Goal: Task Accomplishment & Management: Manage account settings

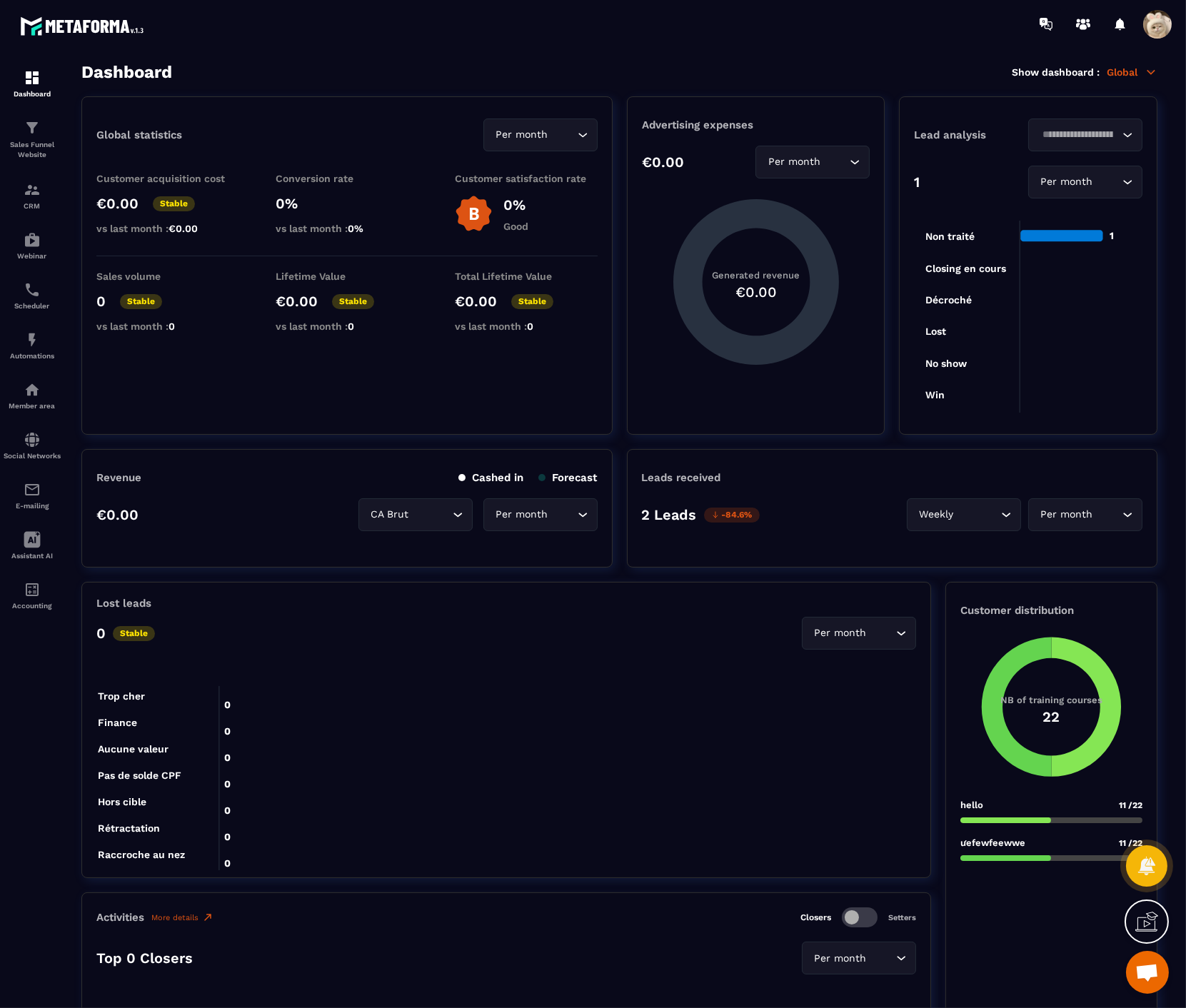
click at [1154, 26] on span at bounding box center [1157, 24] width 29 height 29
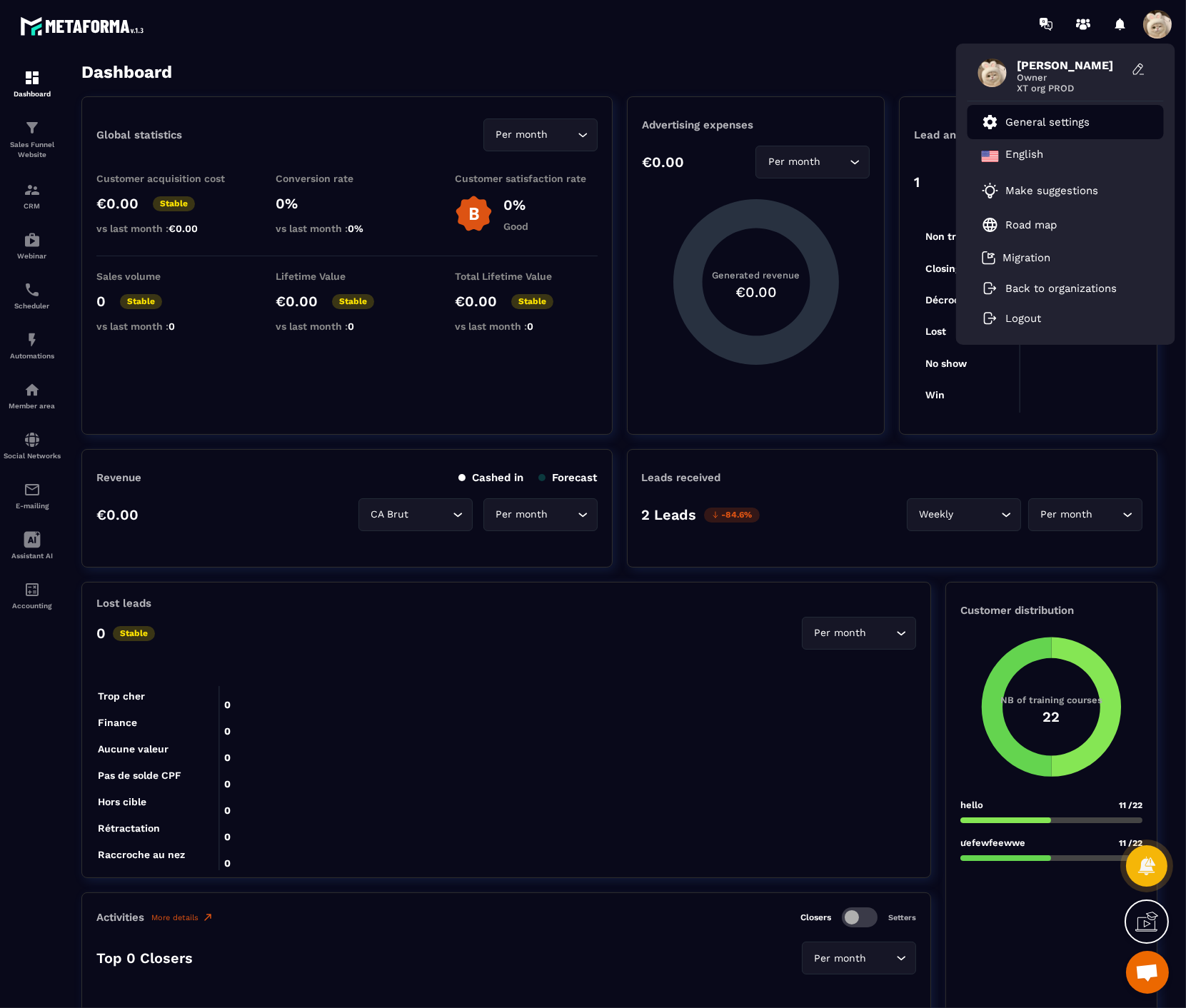
click at [1058, 126] on p "General settings" at bounding box center [1048, 122] width 85 height 13
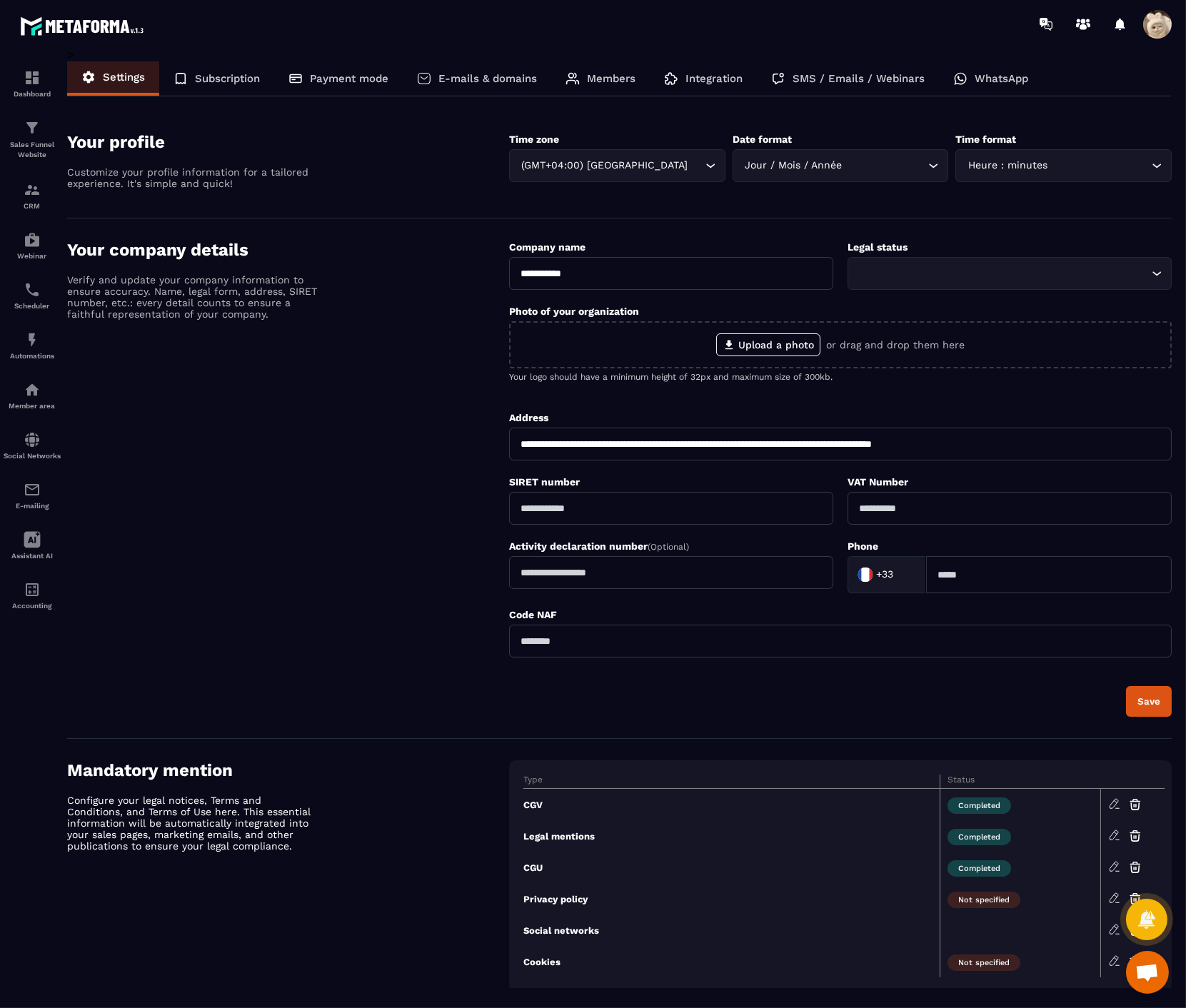
click at [1014, 75] on p "WhatsApp" at bounding box center [1002, 78] width 54 height 13
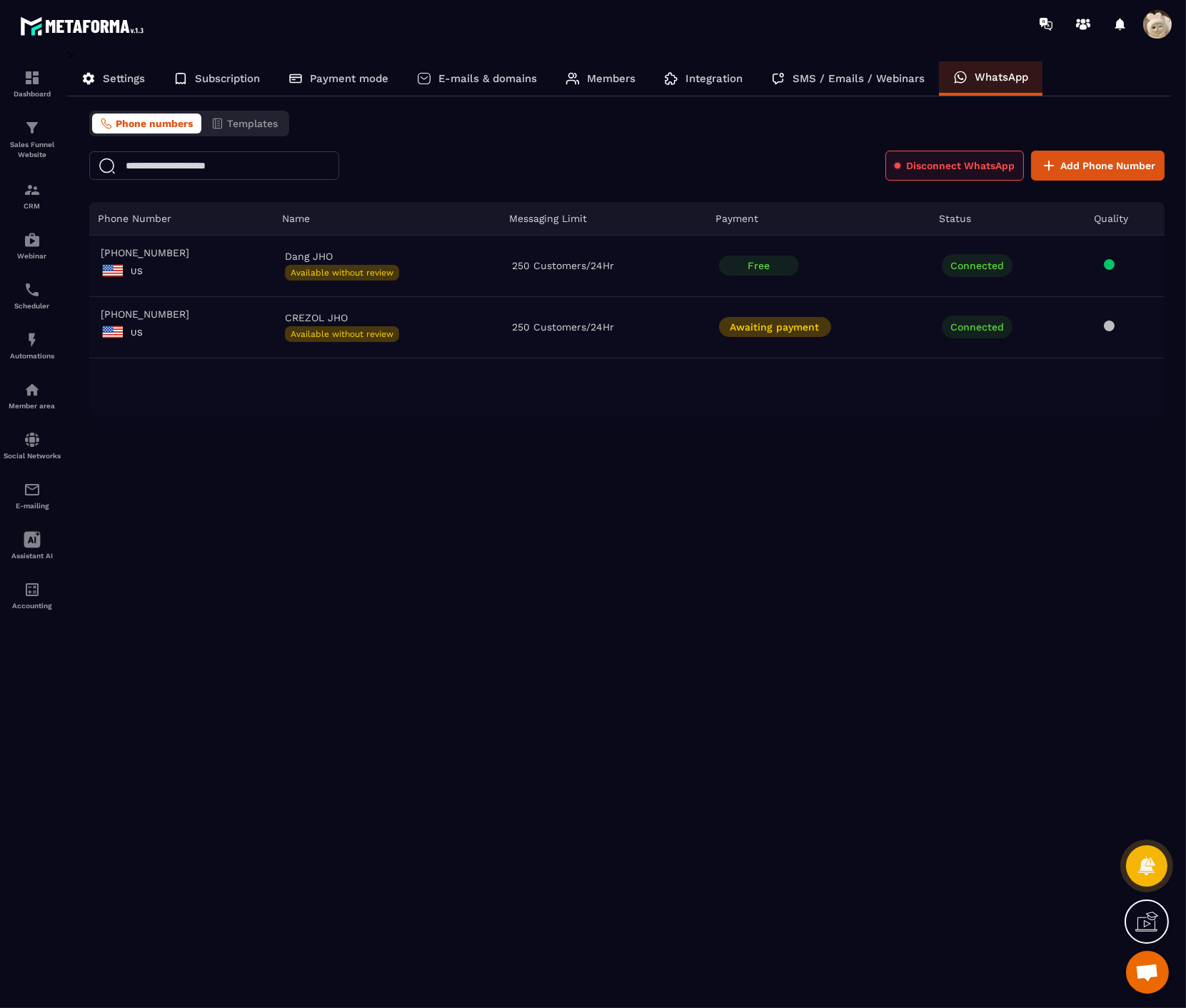
click at [937, 161] on span "Disconnect WhatsApp" at bounding box center [960, 165] width 109 height 14
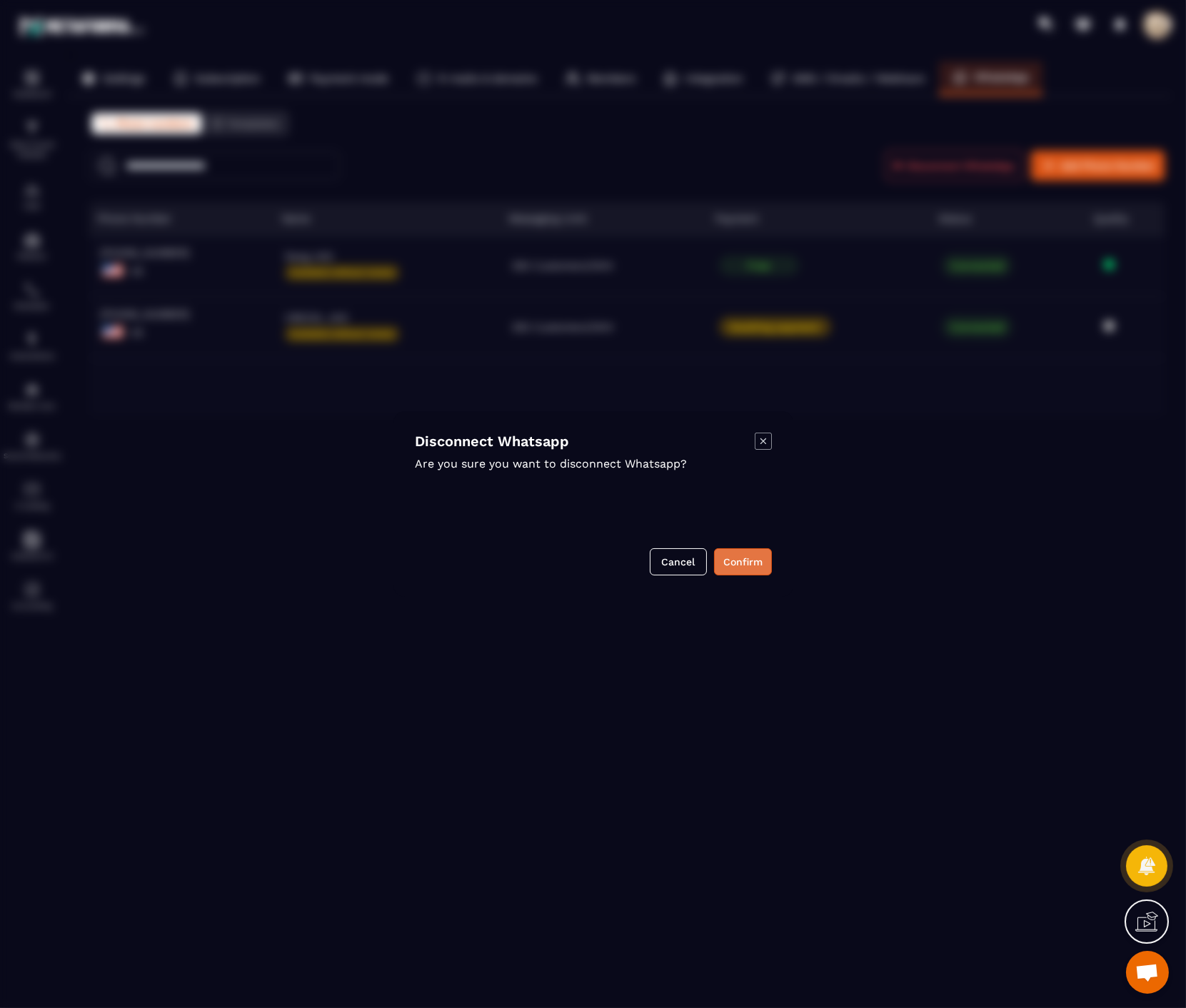
click at [761, 556] on button "Confirm" at bounding box center [743, 562] width 58 height 27
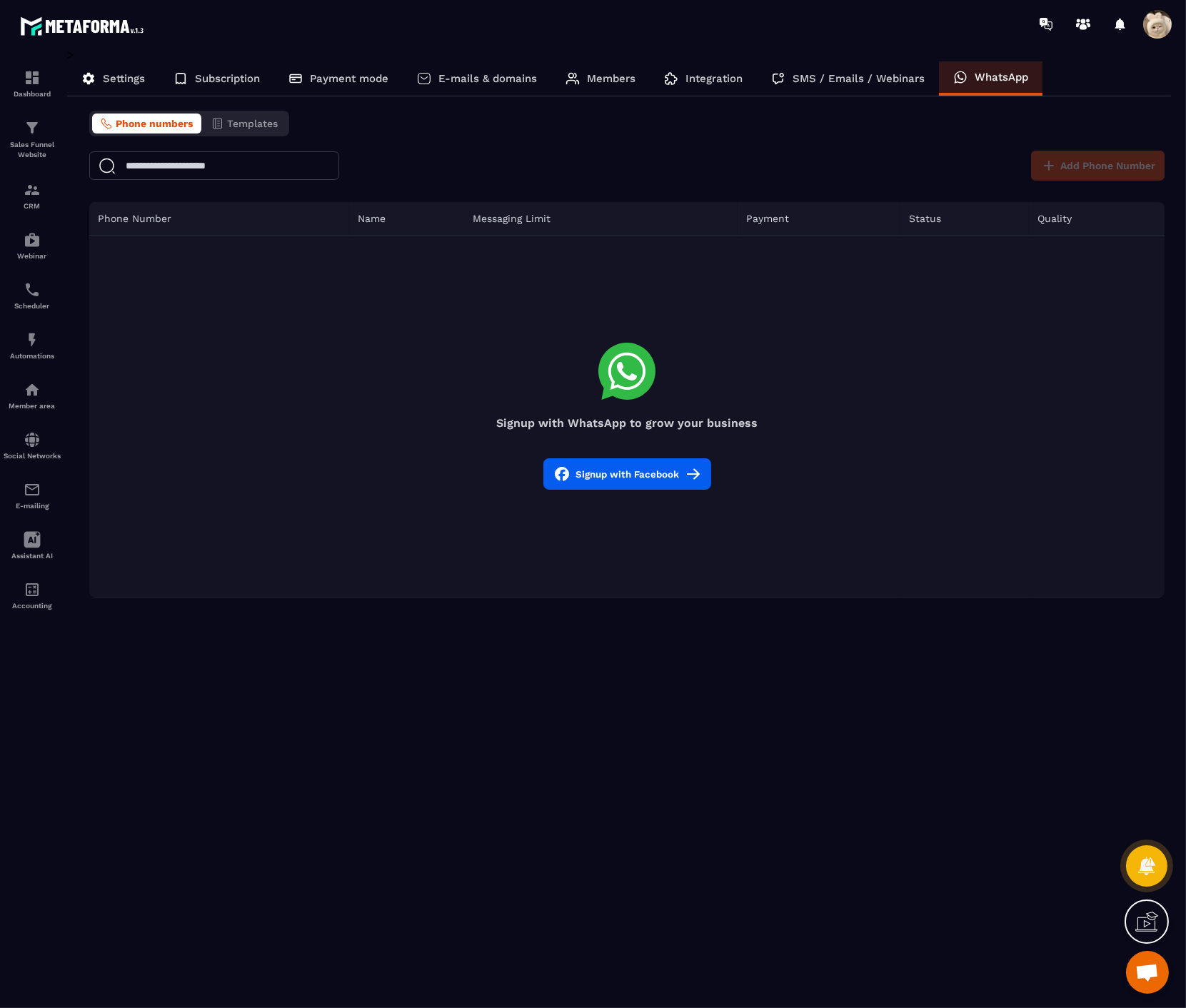
click at [669, 480] on button "Signup with Facebook" at bounding box center [627, 474] width 168 height 31
